Goal: Task Accomplishment & Management: Manage account settings

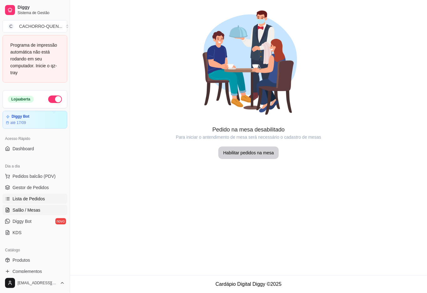
click at [19, 199] on span "Lista de Pedidos" at bounding box center [29, 198] width 33 height 6
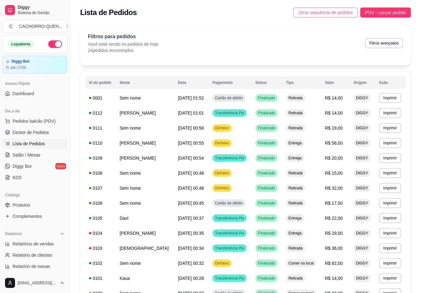
click at [315, 13] on span "Zerar sequência de pedidos" at bounding box center [325, 12] width 54 height 7
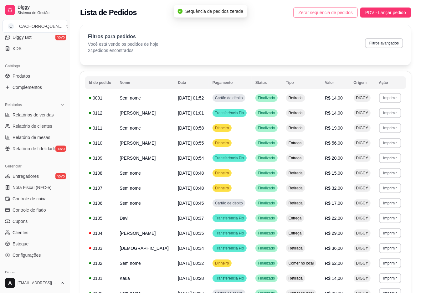
scroll to position [158, 0]
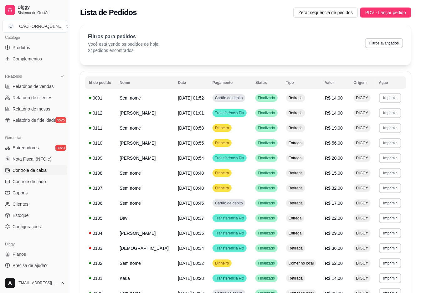
click at [40, 170] on span "Controle de caixa" at bounding box center [30, 170] width 34 height 6
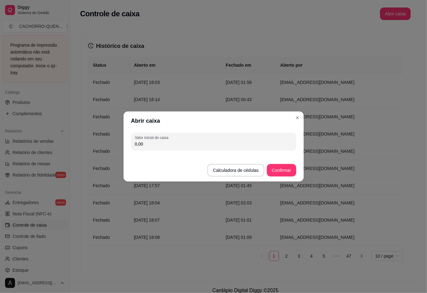
click at [226, 145] on input "0,00" at bounding box center [214, 144] width 158 height 6
type input "299,95"
click at [280, 170] on button "Confirmar" at bounding box center [281, 170] width 28 height 12
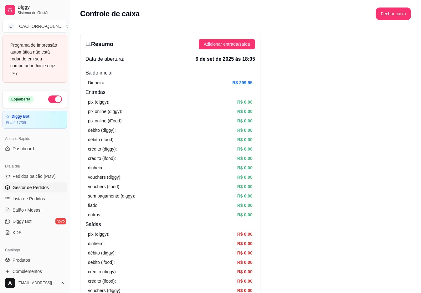
click at [18, 185] on span "Gestor de Pedidos" at bounding box center [31, 187] width 36 height 6
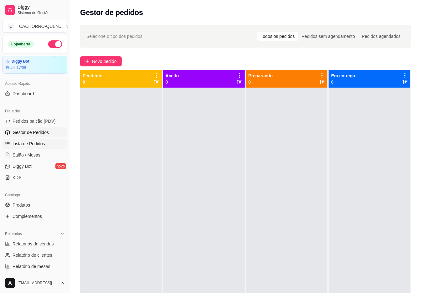
click at [24, 142] on span "Lista de Pedidos" at bounding box center [29, 143] width 33 height 6
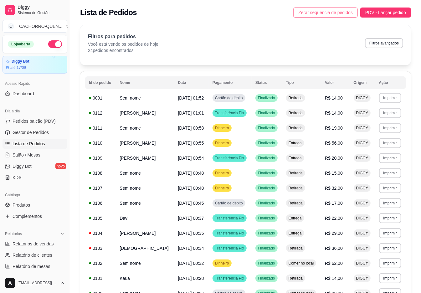
click at [328, 15] on span "Zerar sequência de pedidos" at bounding box center [325, 12] width 54 height 7
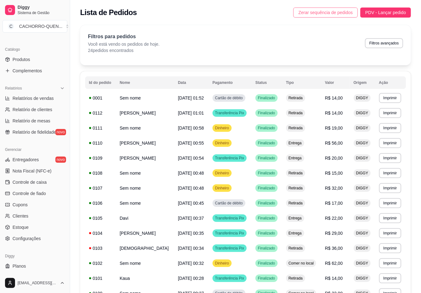
scroll to position [158, 0]
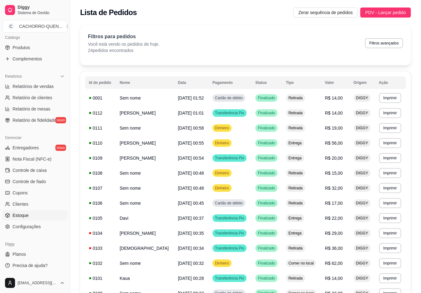
click at [8, 215] on icon at bounding box center [8, 216] width 0 height 2
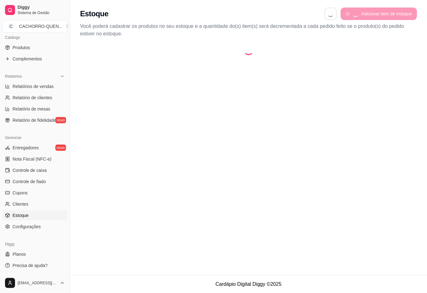
select select "QUANTITY_ORDER"
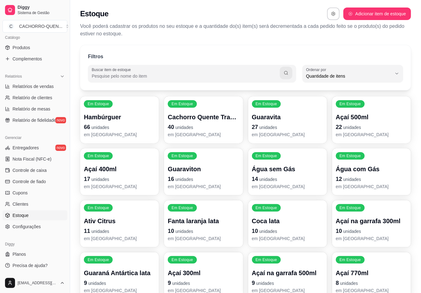
scroll to position [6, 0]
click at [359, 79] on span "Quantidade de itens" at bounding box center [349, 76] width 86 height 6
click at [349, 90] on span "Ordem alfabética" at bounding box center [349, 91] width 81 height 6
type input "ALPHABETICAL_ORDER"
select select "ALPHABETICAL_ORDER"
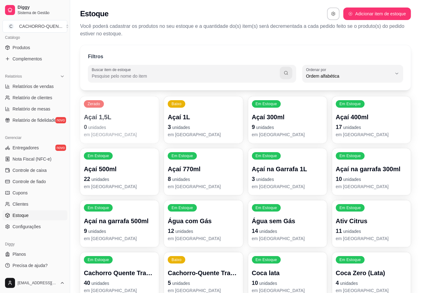
click at [377, 75] on span "Ordem alfabética" at bounding box center [349, 76] width 86 height 6
click at [382, 39] on div "Estoque Adicionar item de estoque Você poderá cadastrar os produtos no seu esto…" at bounding box center [245, 20] width 351 height 41
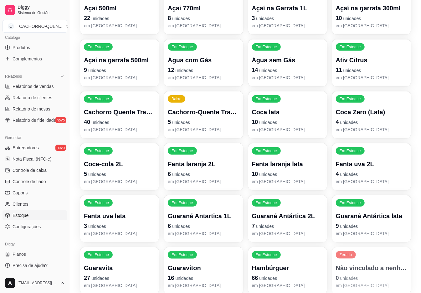
scroll to position [188, 0]
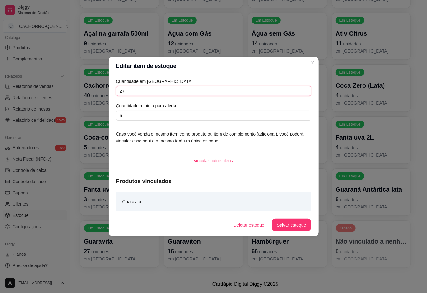
click at [188, 94] on input "27" at bounding box center [213, 91] width 195 height 10
type input "2"
click at [288, 224] on button "Salvar estoque" at bounding box center [291, 225] width 38 height 12
click at [195, 93] on input "50" at bounding box center [213, 91] width 195 height 10
type input "51"
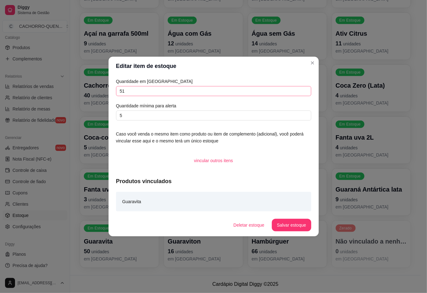
click at [289, 225] on button "Salvar estoque" at bounding box center [291, 225] width 39 height 13
click at [362, 282] on footer "Cardápio Digital Diggy © 2025" at bounding box center [245, 284] width 351 height 18
click at [195, 96] on input "4" at bounding box center [213, 91] width 195 height 10
type input "10"
click at [293, 225] on button "Salvar estoque" at bounding box center [291, 225] width 39 height 13
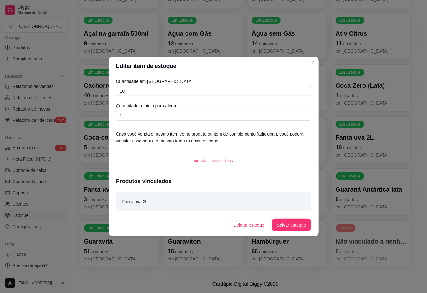
click at [240, 286] on footer "Cardápio Digital Diggy © 2025" at bounding box center [245, 284] width 351 height 18
click at [209, 112] on input "0" at bounding box center [213, 115] width 195 height 10
click at [242, 92] on input "4" at bounding box center [213, 91] width 195 height 10
type input "3"
click at [292, 228] on button "Salvar estoque" at bounding box center [291, 225] width 38 height 12
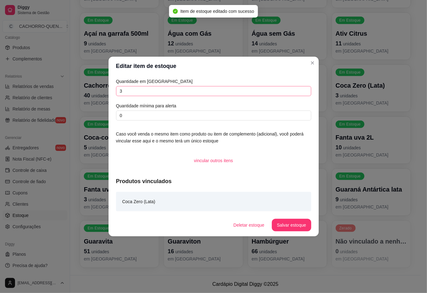
click at [408, 283] on footer "Cardápio Digital Diggy © 2025" at bounding box center [245, 284] width 351 height 18
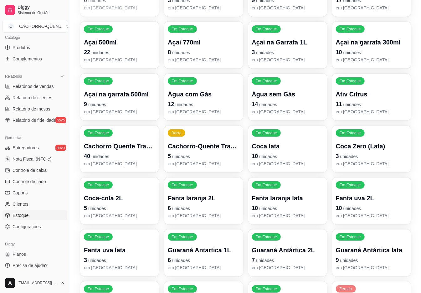
scroll to position [125, 0]
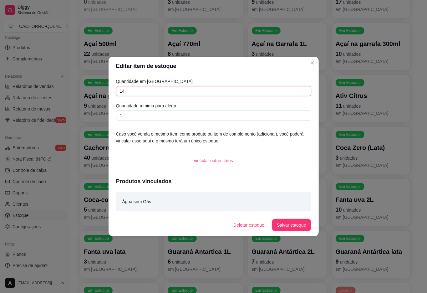
click at [202, 93] on input "14" at bounding box center [213, 91] width 195 height 10
type input "12"
click at [285, 224] on button "Salvar estoque" at bounding box center [291, 225] width 38 height 12
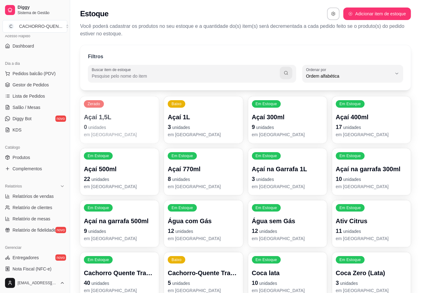
scroll to position [0, 0]
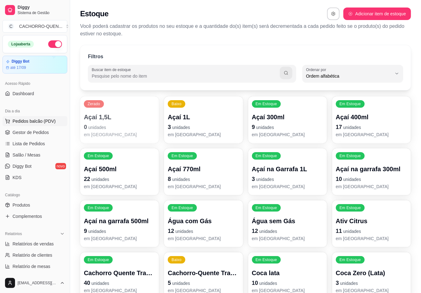
click at [18, 118] on span "Pedidos balcão (PDV)" at bounding box center [34, 121] width 43 height 6
click at [8, 131] on icon at bounding box center [7, 132] width 5 height 5
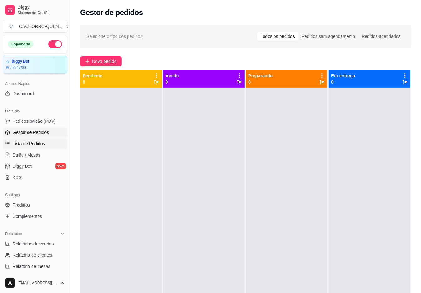
click at [8, 145] on icon at bounding box center [8, 145] width 3 height 0
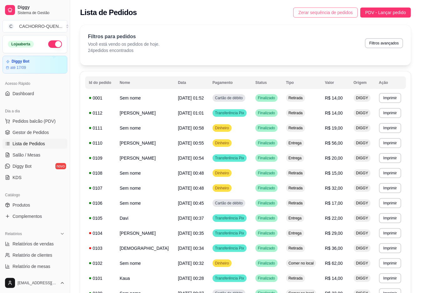
click at [307, 12] on span "Zerar sequência de pedidos" at bounding box center [325, 12] width 54 height 7
click at [30, 140] on span "Lista de Pedidos" at bounding box center [29, 143] width 33 height 6
click at [38, 96] on link "Dashboard" at bounding box center [35, 94] width 65 height 10
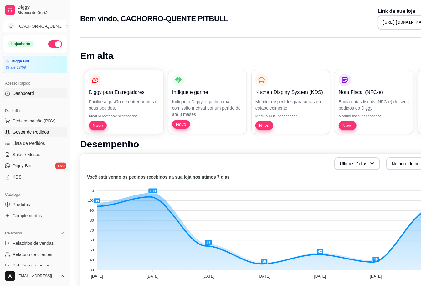
click at [19, 130] on span "Gestor de Pedidos" at bounding box center [31, 132] width 36 height 6
